Goal: Information Seeking & Learning: Learn about a topic

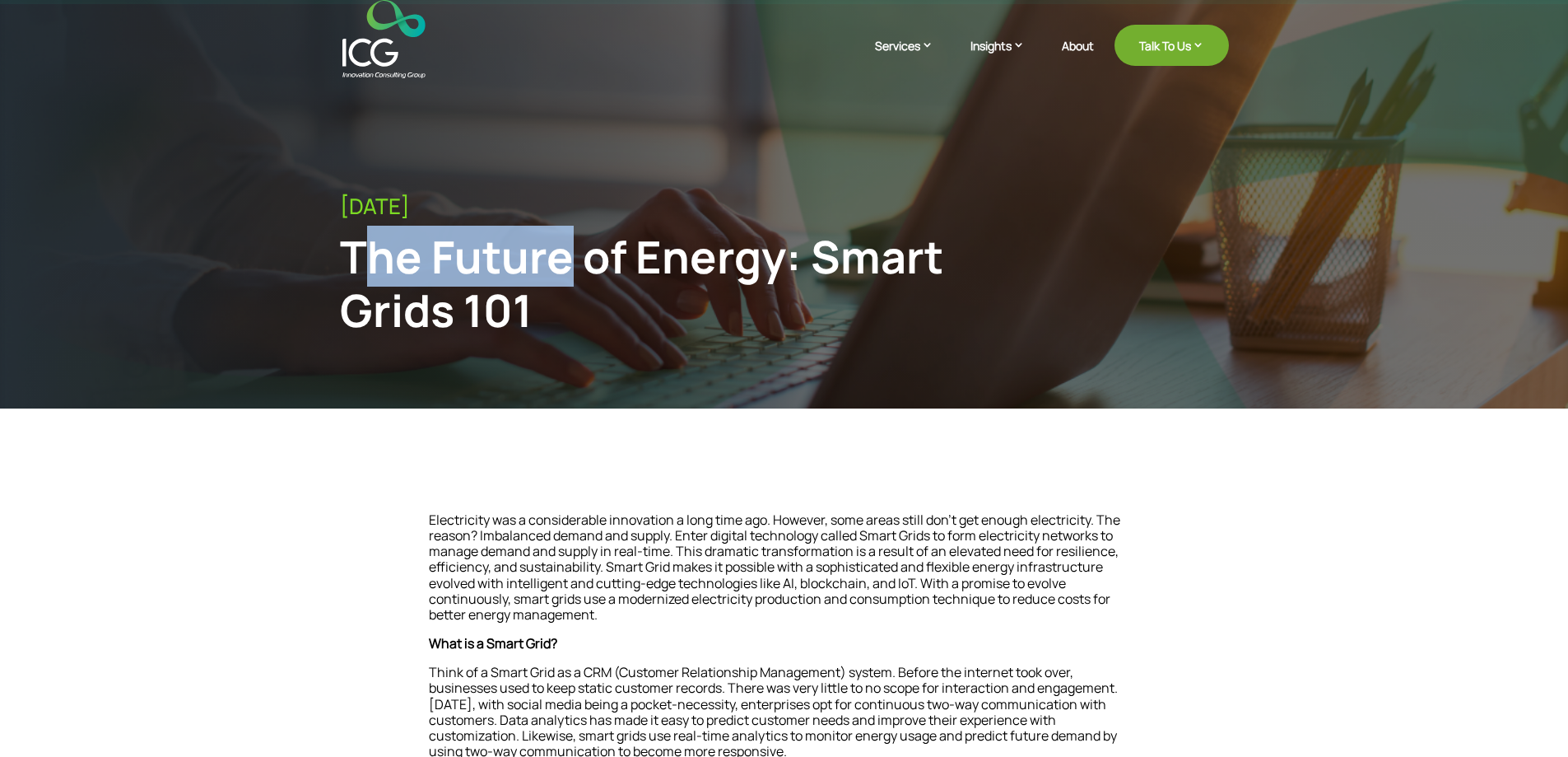
drag, startPoint x: 356, startPoint y: 184, endPoint x: 570, endPoint y: 260, distance: 227.1
click at [570, 260] on div "The Future of Energy: Smart Grids 101" at bounding box center [682, 283] width 685 height 107
click at [508, 252] on div "The Future of Energy: Smart Grids 101" at bounding box center [682, 283] width 685 height 107
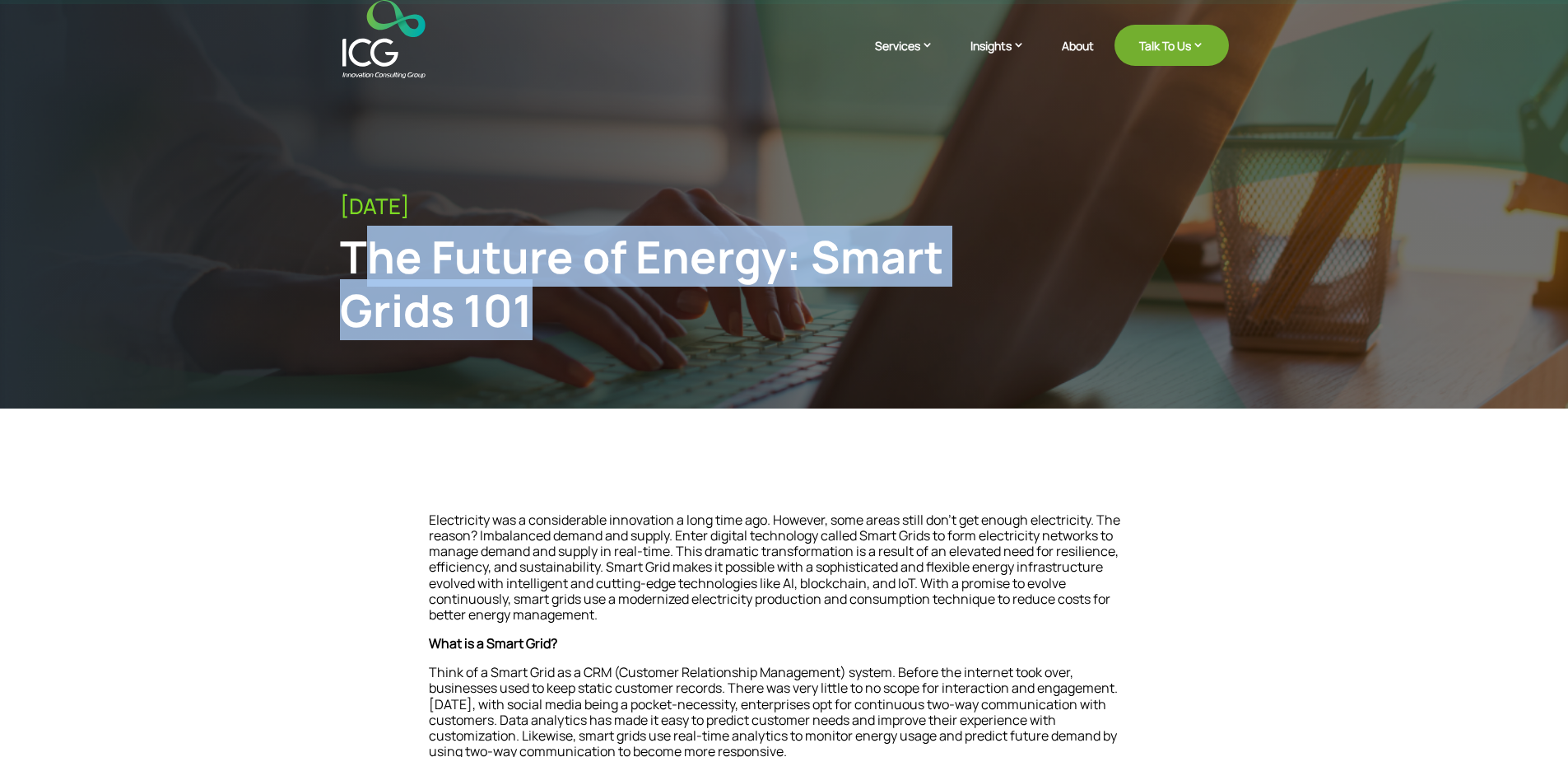
drag, startPoint x: 354, startPoint y: 250, endPoint x: 544, endPoint y: 335, distance: 208.1
click at [544, 335] on div "The Future of Energy: Smart Grids 101" at bounding box center [682, 283] width 685 height 107
drag, startPoint x: 348, startPoint y: 252, endPoint x: 549, endPoint y: 313, distance: 210.1
click at [549, 313] on div "The Future of Energy: Smart Grids 101" at bounding box center [682, 283] width 685 height 107
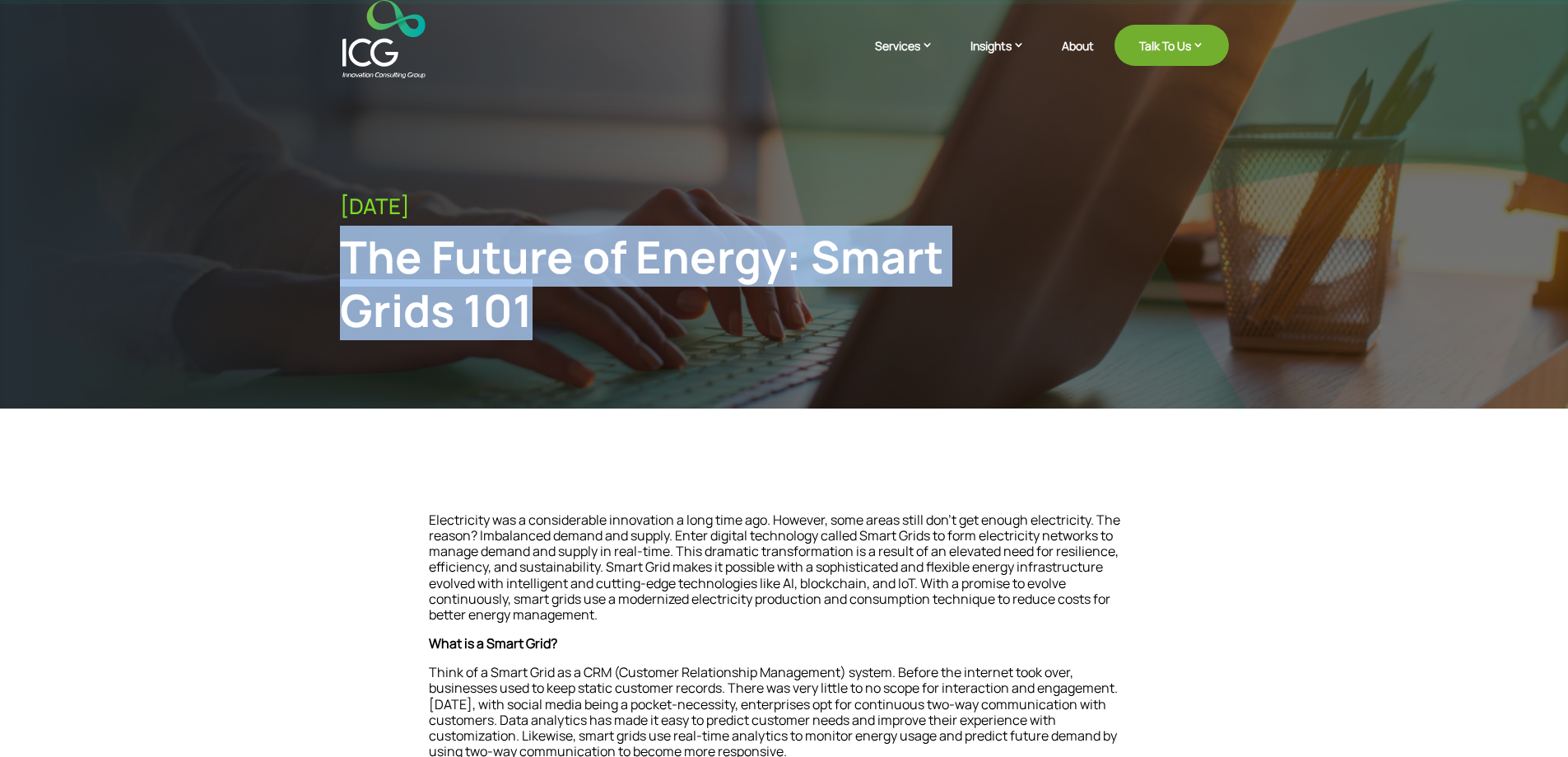
copy div "The Future of Energy: Smart Grids 101"
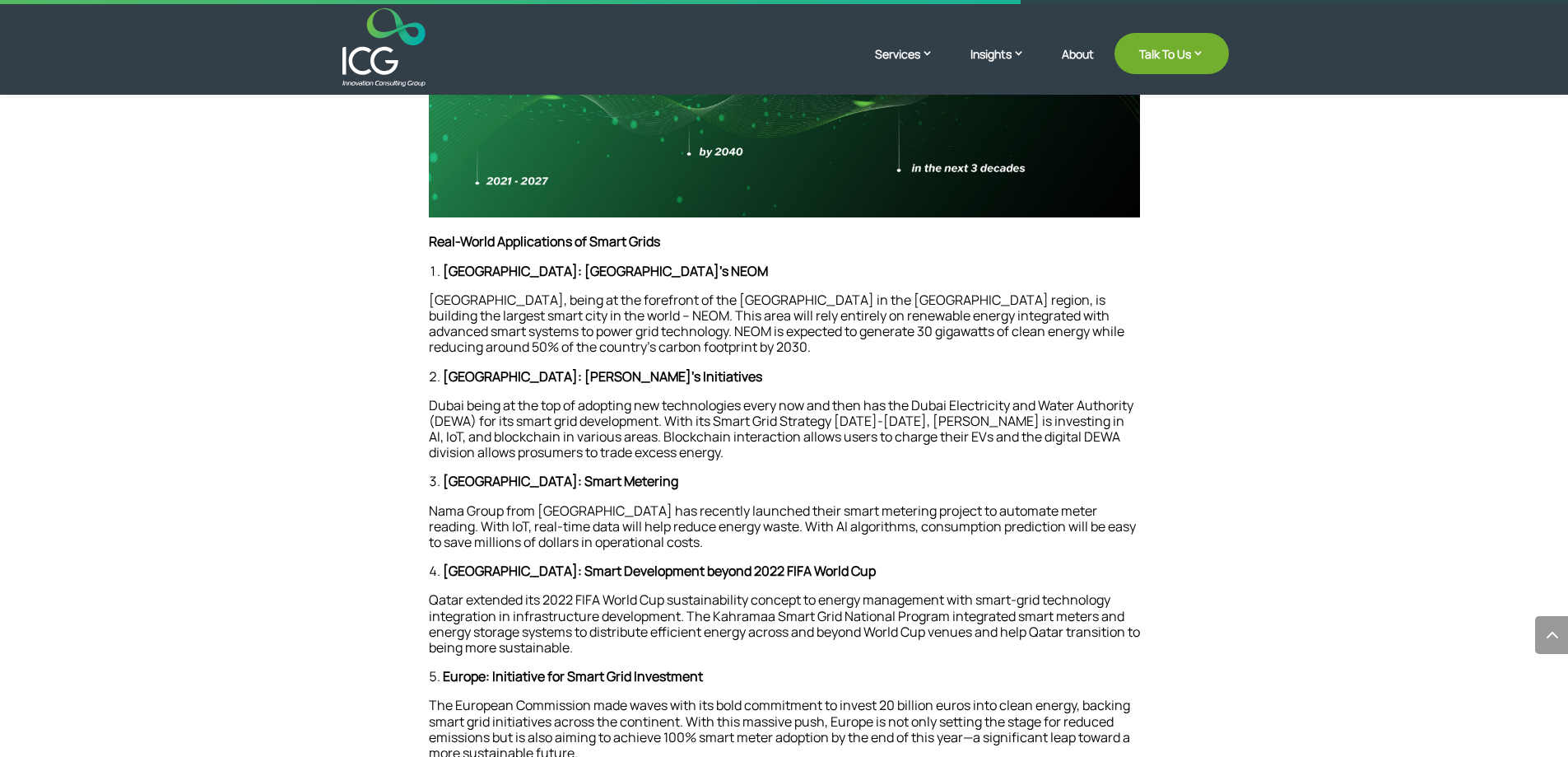
scroll to position [2306, 0]
